Goal: Task Accomplishment & Management: Use online tool/utility

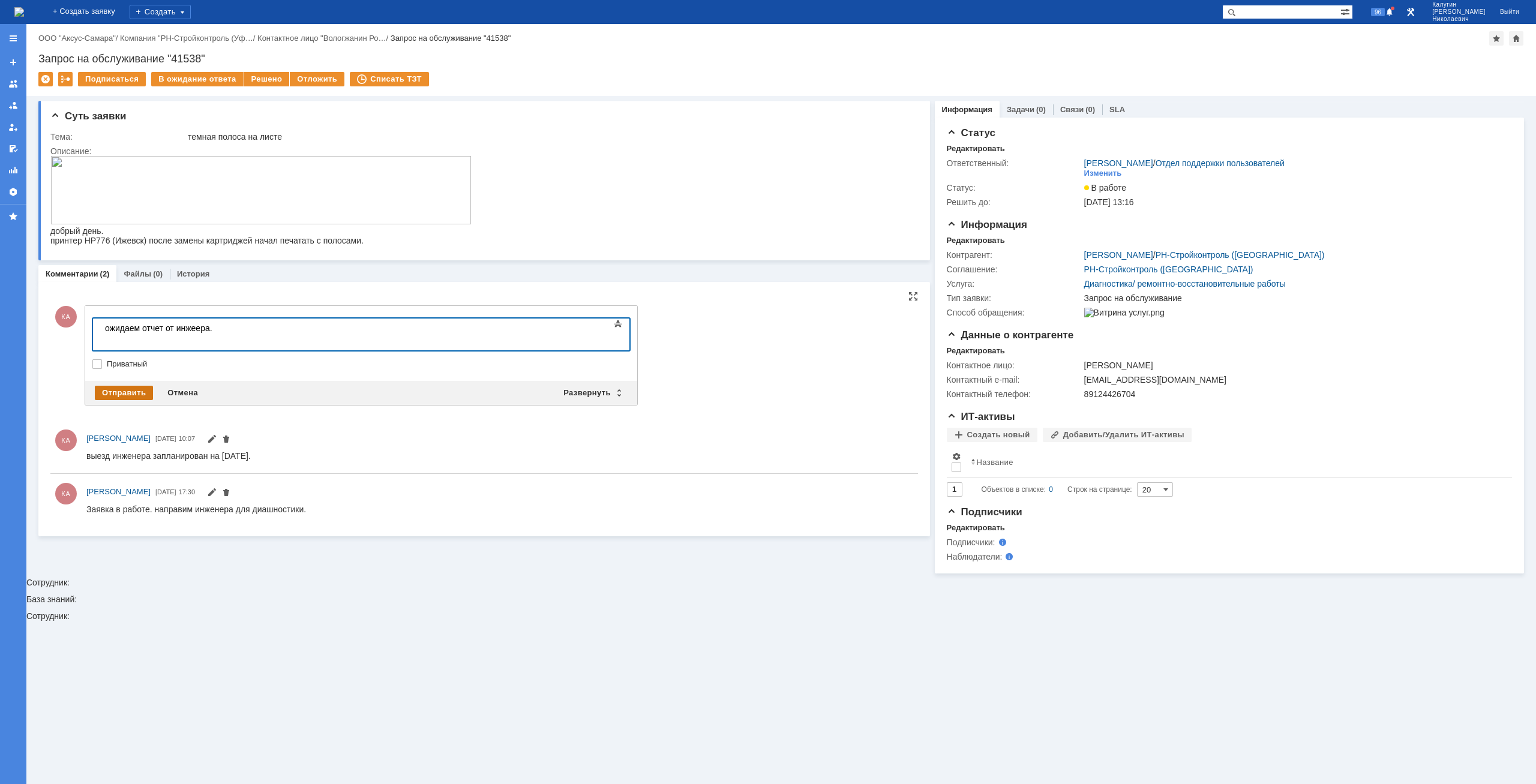
click at [131, 393] on div "Отправить" at bounding box center [124, 393] width 59 height 14
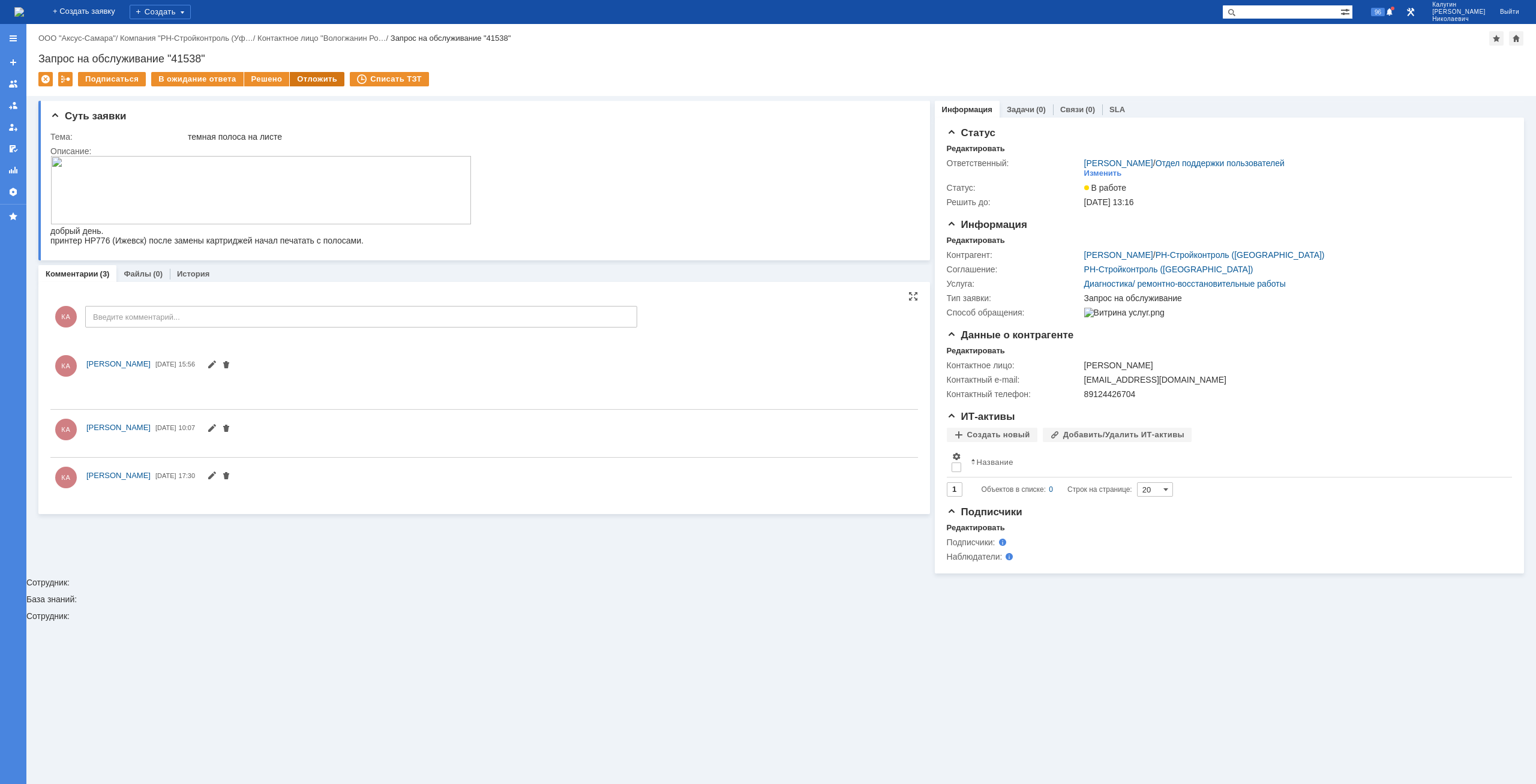
click at [318, 81] on div "Отложить" at bounding box center [317, 79] width 55 height 14
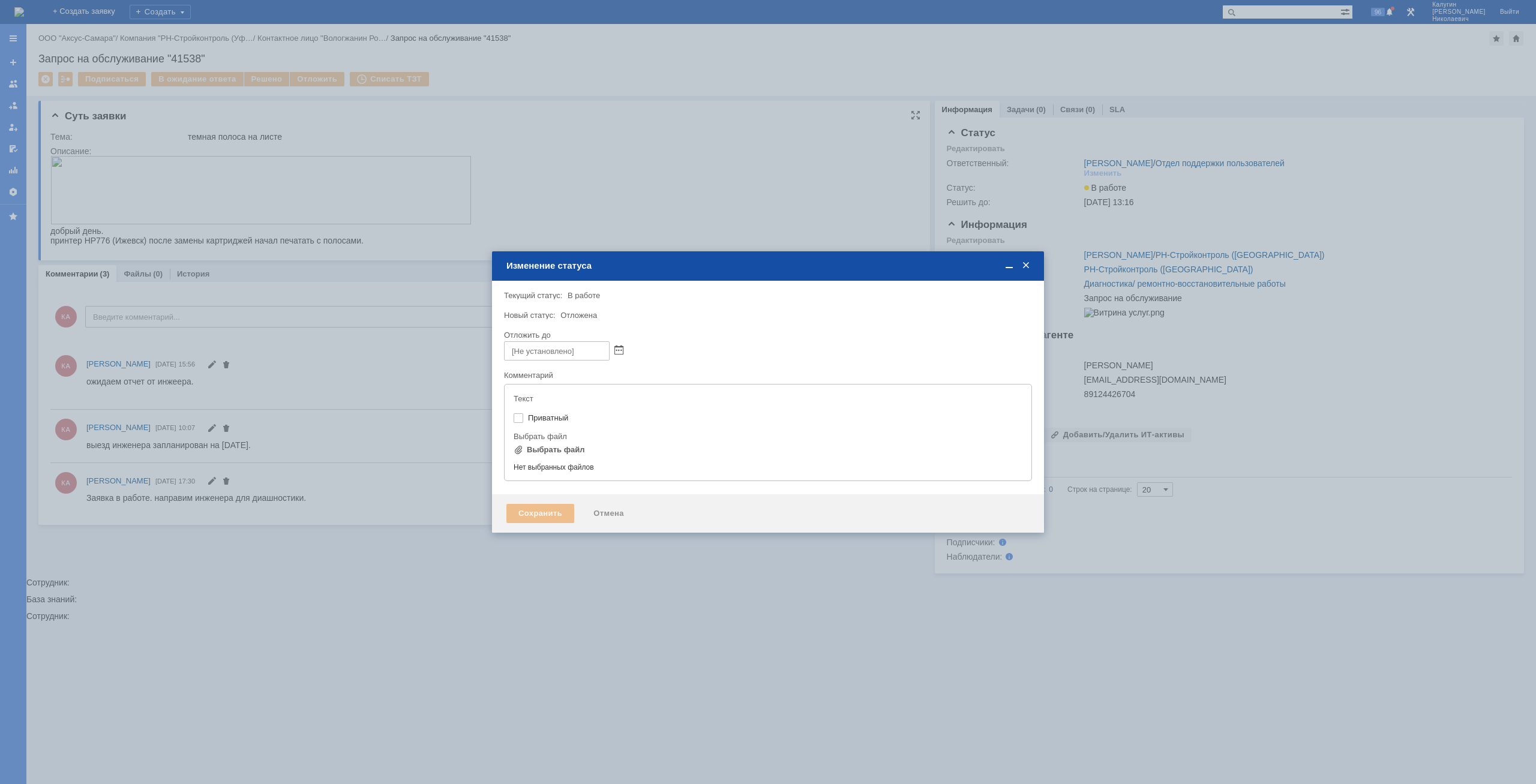
type input "[не указано]"
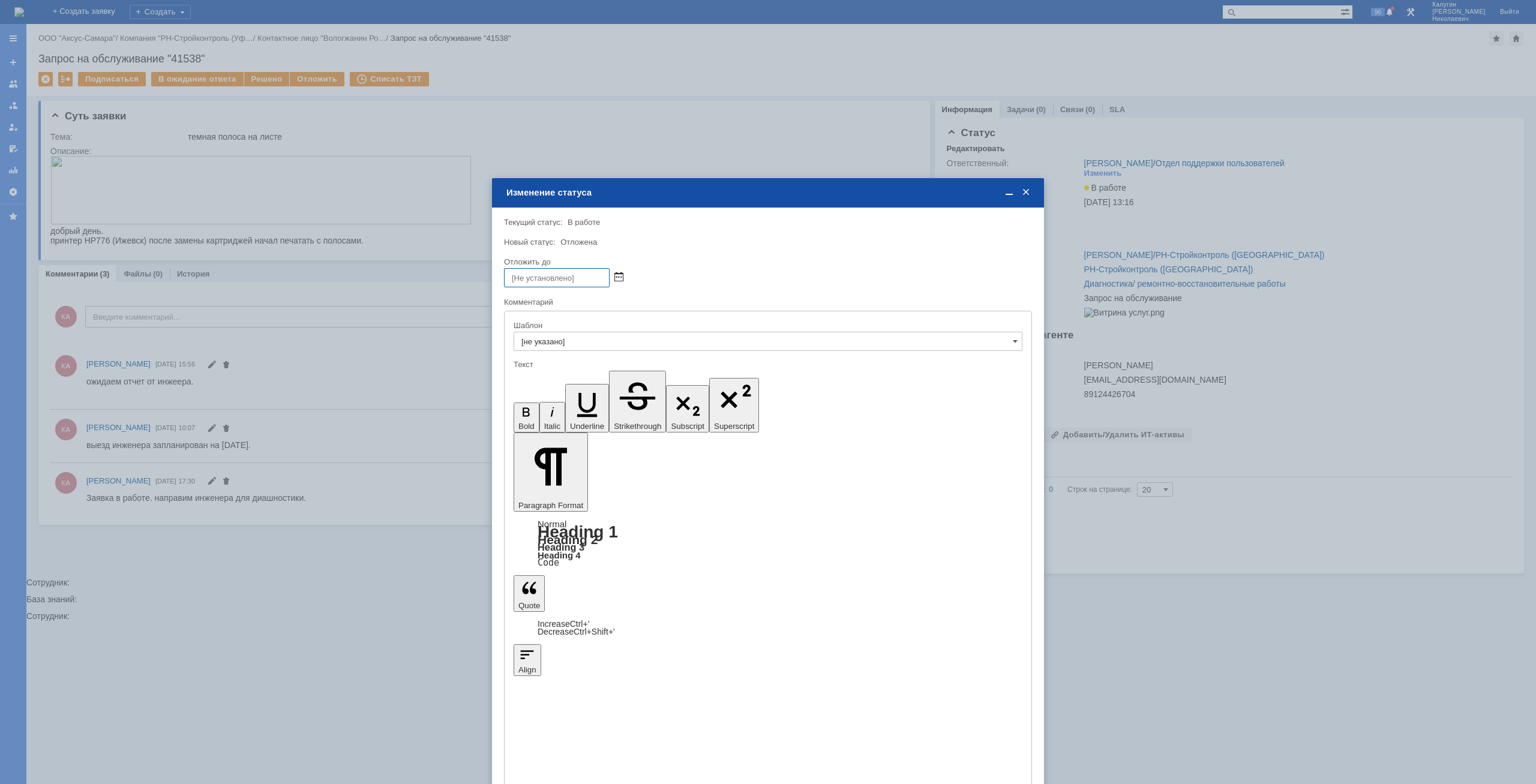
click at [619, 276] on span at bounding box center [619, 278] width 9 height 9
click at [586, 337] on div "5" at bounding box center [585, 337] width 12 height 10
type input "05.09.2025 15:56"
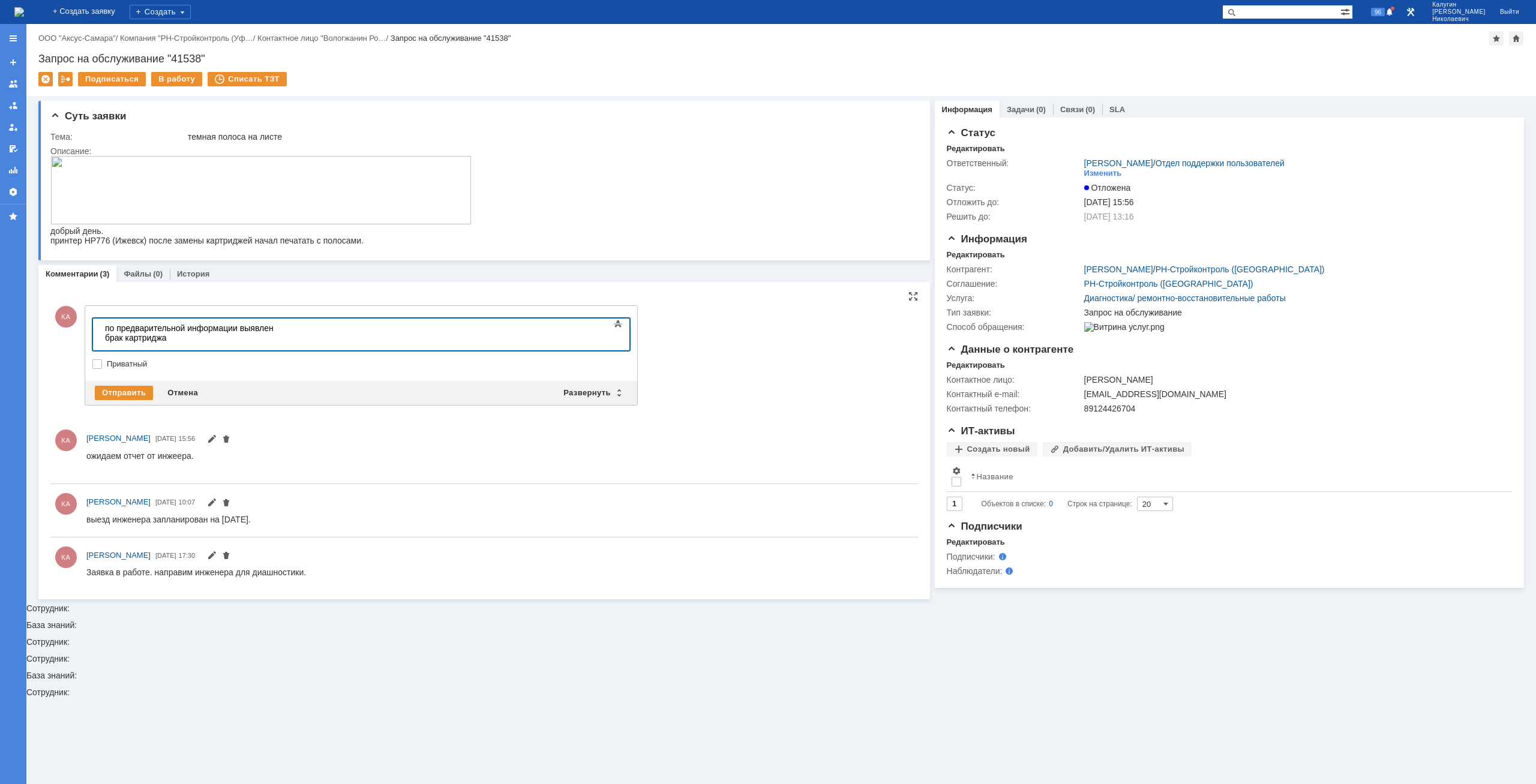
click at [281, 330] on body "по предварительной информации выявлен брак картриджа" at bounding box center [190, 337] width 180 height 39
click at [281, 323] on body "по предварительной информации выявлен брак черного картриджа" at bounding box center [190, 337] width 180 height 39
click at [138, 391] on div "Отправить" at bounding box center [124, 393] width 59 height 14
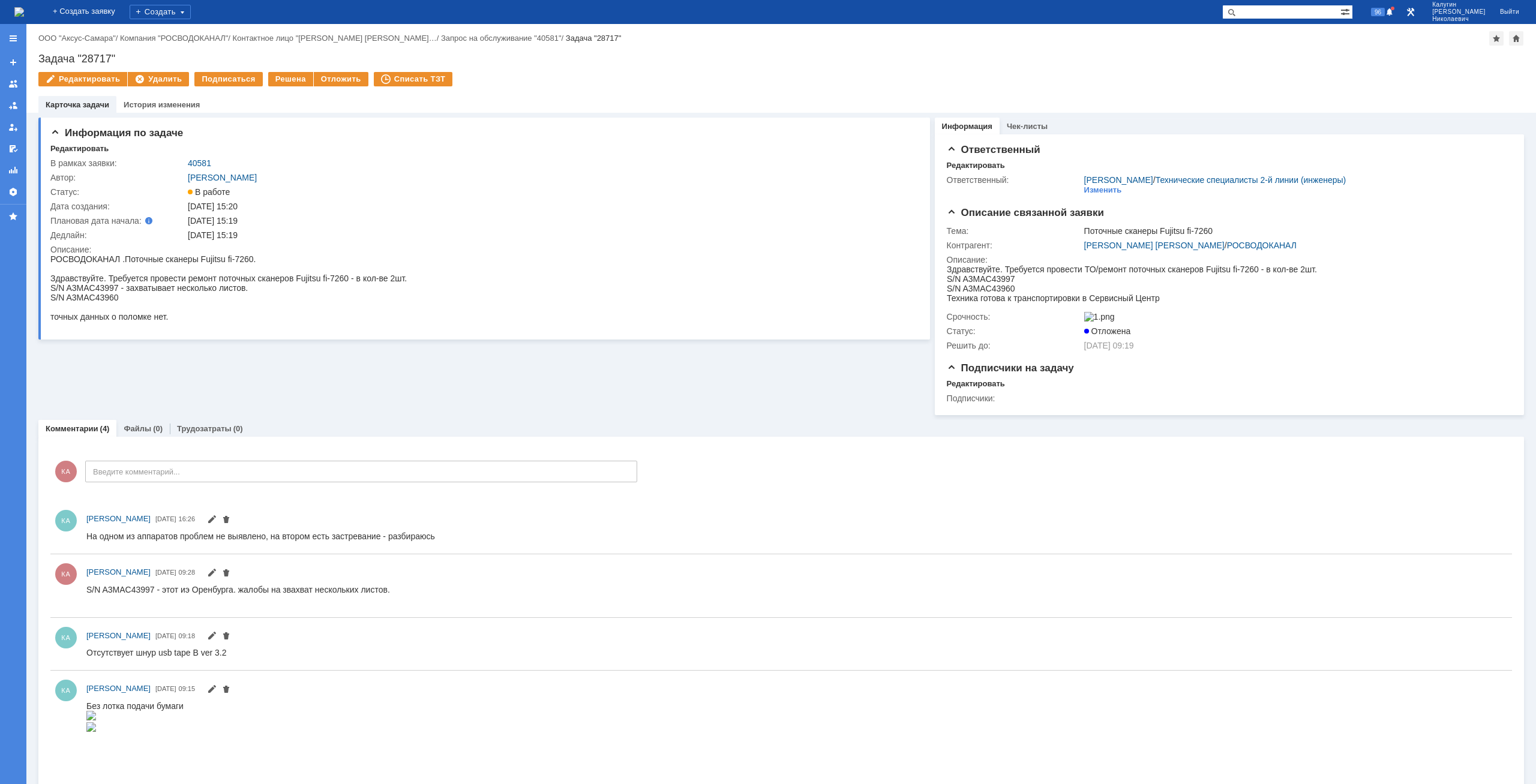
click at [1267, 10] on input "text" at bounding box center [1281, 12] width 118 height 14
type input "41095"
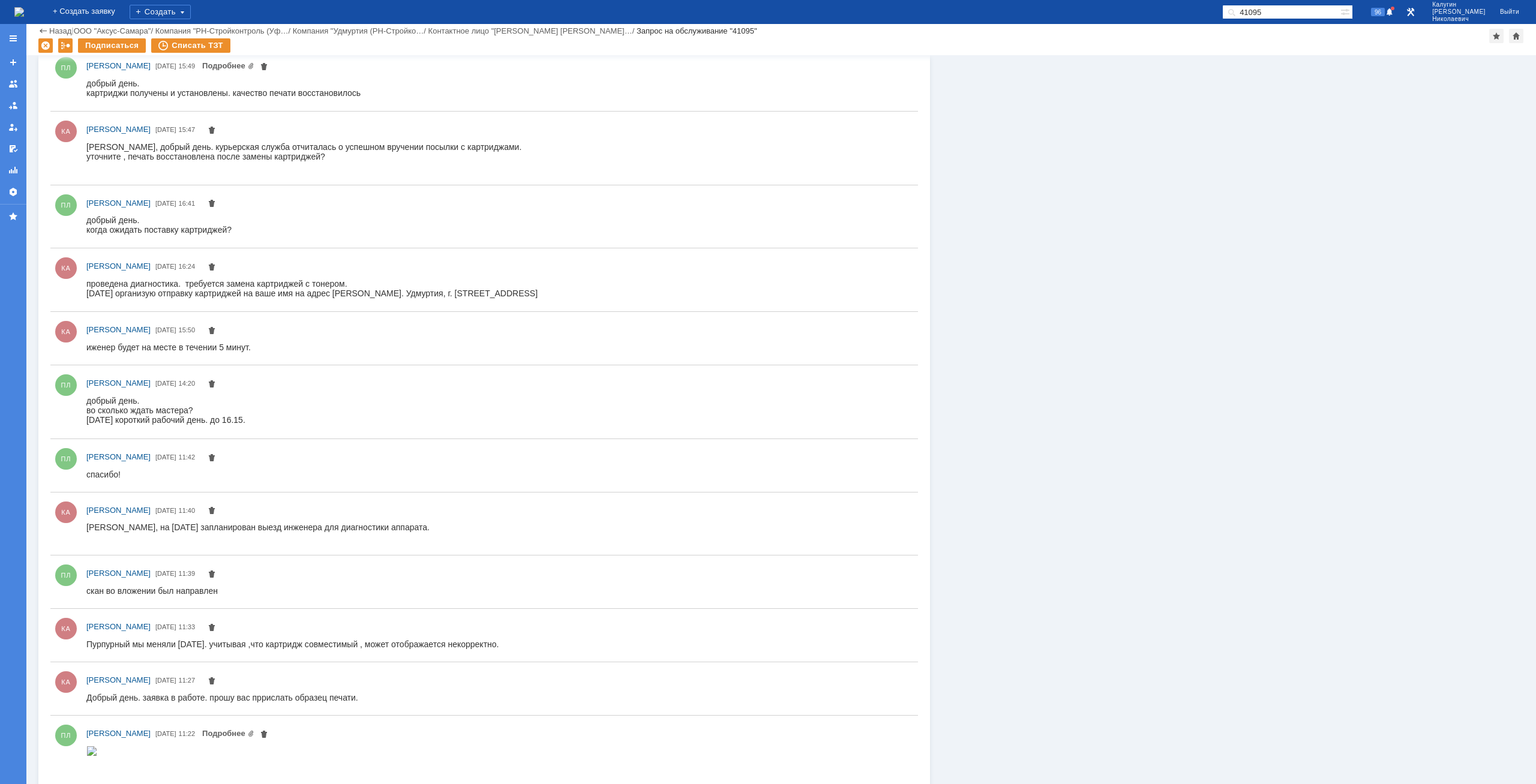
scroll to position [803, 0]
